Goal: Find specific page/section

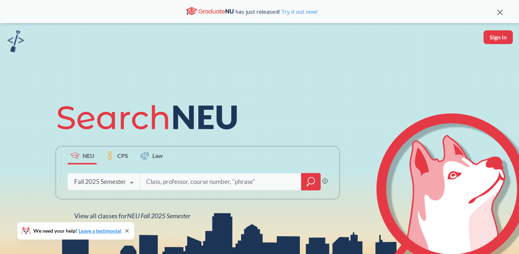
click at [106, 184] on div "Fall 2025 Semester" at bounding box center [100, 182] width 52 height 8
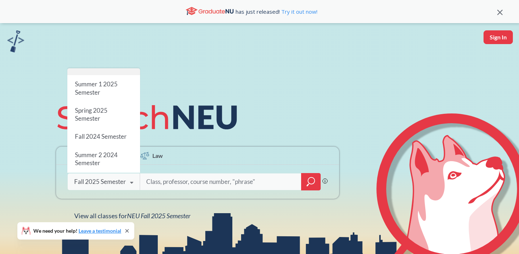
scroll to position [22, 0]
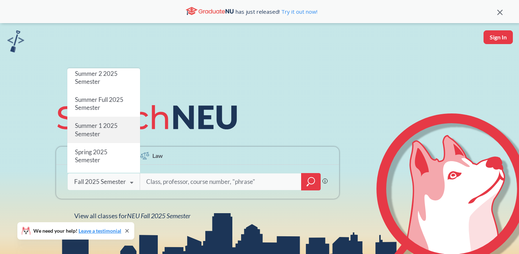
click at [101, 134] on div "Summer 1 2025 Semester" at bounding box center [103, 130] width 73 height 26
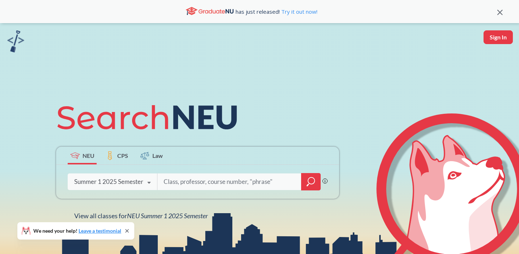
click at [168, 183] on input "search" at bounding box center [229, 181] width 133 height 15
type input "ENGW3304"
click at [309, 181] on icon "magnifying glass" at bounding box center [311, 182] width 9 height 10
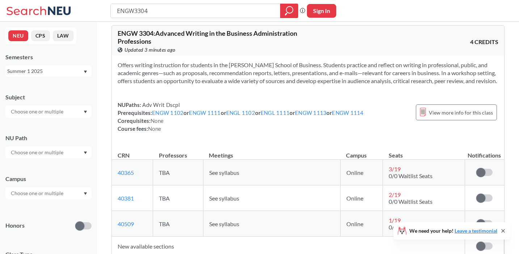
scroll to position [2, 0]
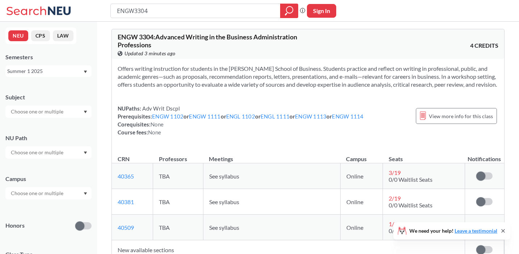
click at [52, 73] on div "Summer 1 2025" at bounding box center [45, 71] width 76 height 8
click at [44, 107] on span "Summer 2 2025" at bounding box center [27, 107] width 37 height 8
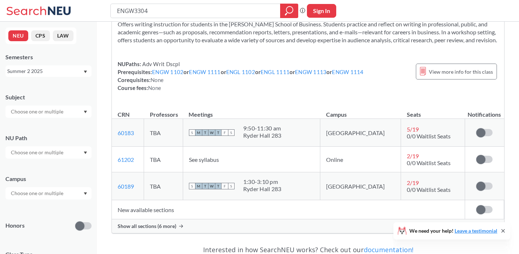
scroll to position [46, 0]
click at [176, 230] on span "Show all sections (6 more)" at bounding box center [147, 227] width 59 height 7
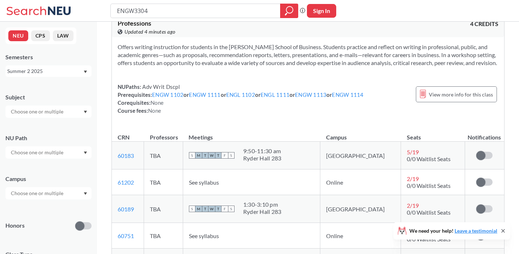
scroll to position [0, 0]
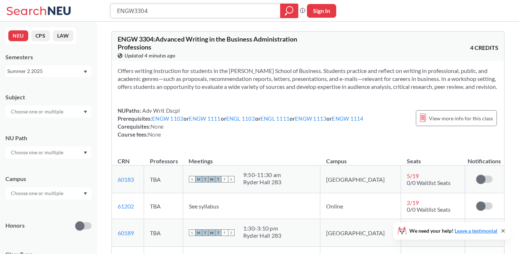
click at [160, 13] on input "ENGW3304" at bounding box center [195, 11] width 159 height 12
type input "MISM2301"
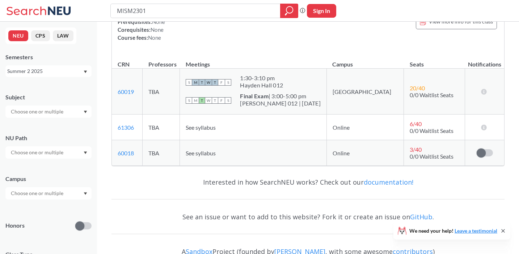
scroll to position [107, 0]
